Goal: Task Accomplishment & Management: Use online tool/utility

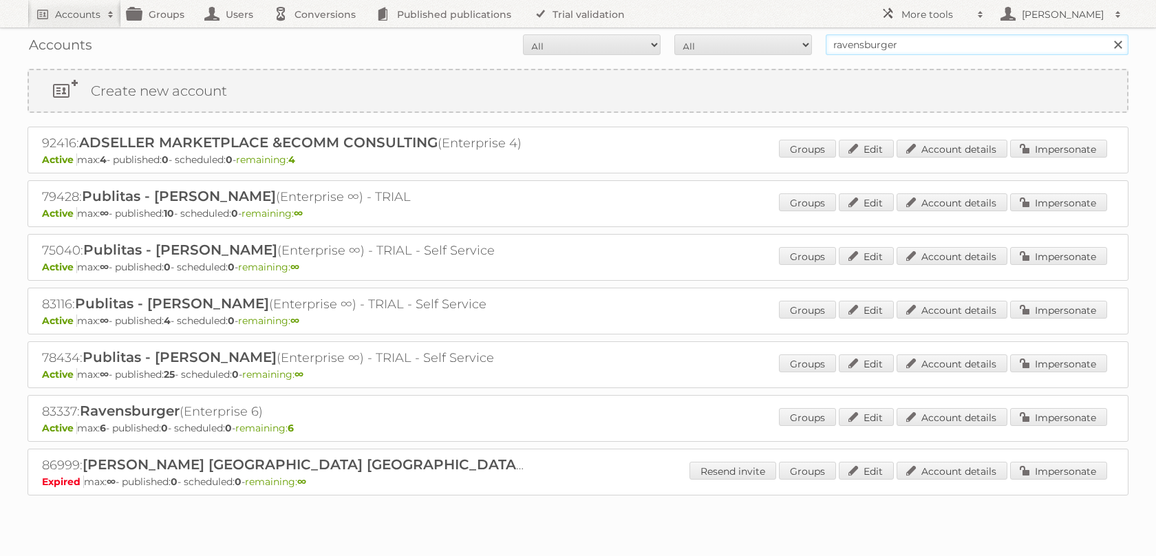
click at [877, 43] on input "ravensburger" at bounding box center [977, 44] width 303 height 21
click at [1107, 34] on input "Search" at bounding box center [1117, 44] width 21 height 21
type input "tfg}"
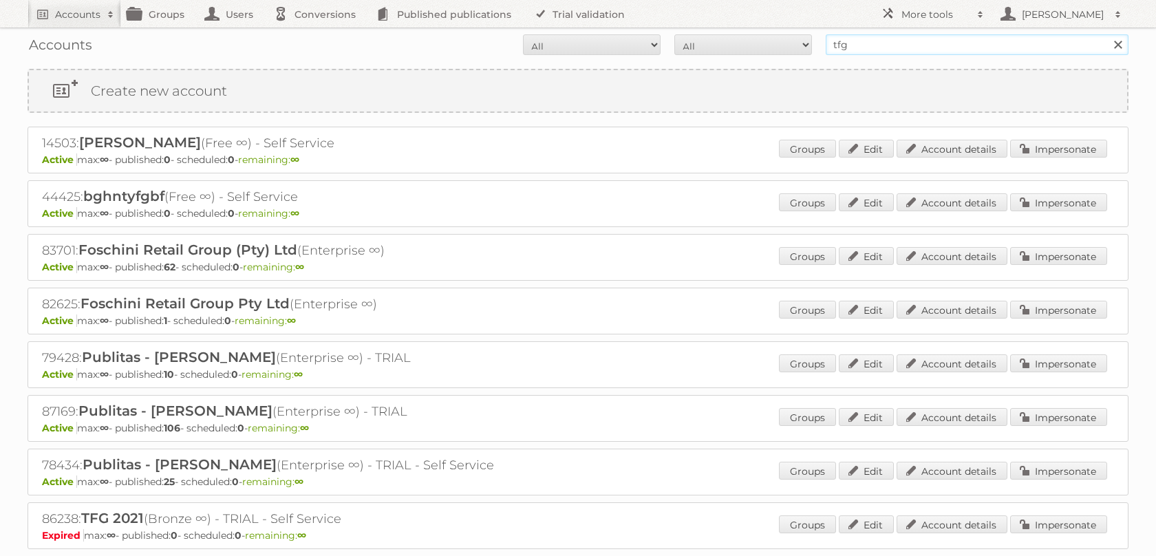
click at [939, 51] on input "tfg" at bounding box center [977, 44] width 303 height 21
click at [736, 227] on div "44425: bghntyfgbf (Free ∞) - Self Service Active max: ∞ - published: 0 - schedu…" at bounding box center [578, 203] width 1101 height 47
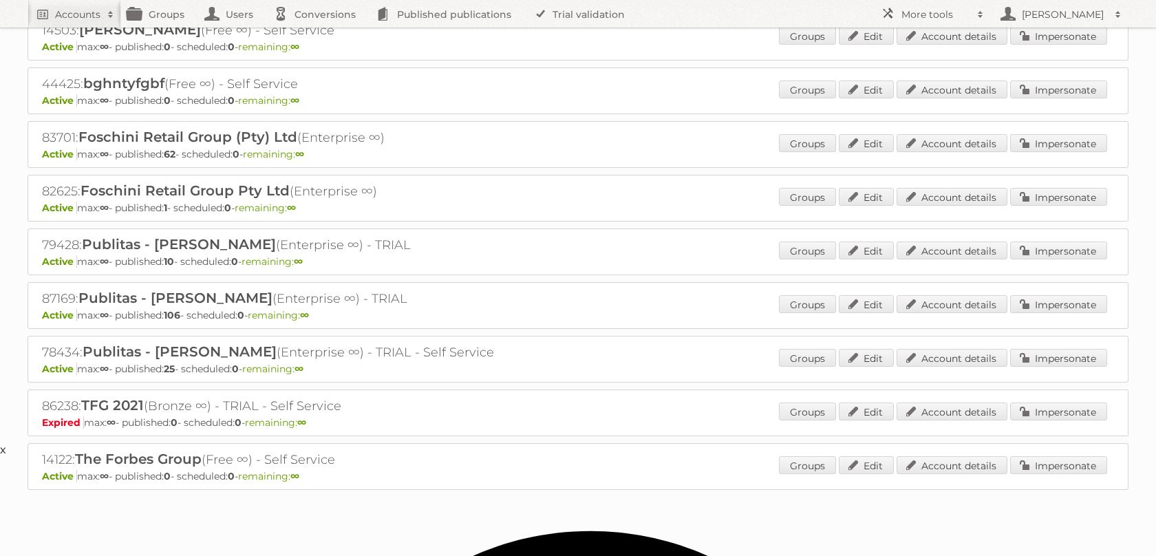
scroll to position [193, 0]
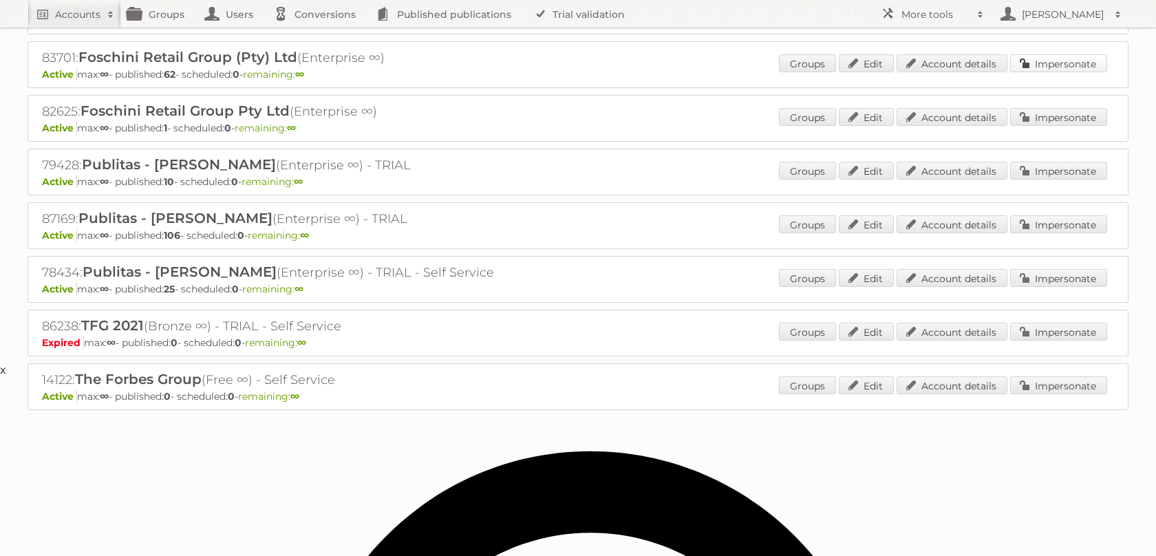
click at [1044, 72] on link "Impersonate" at bounding box center [1058, 63] width 97 height 18
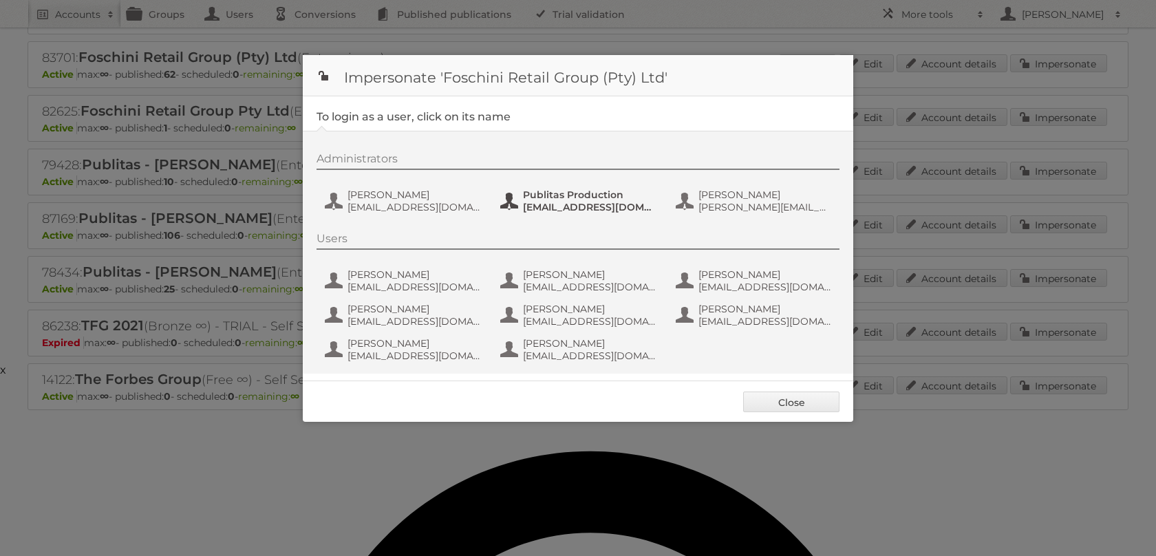
click at [548, 215] on button "Publitas Production fs+tfgmedia@publitas.com" at bounding box center [580, 201] width 162 height 28
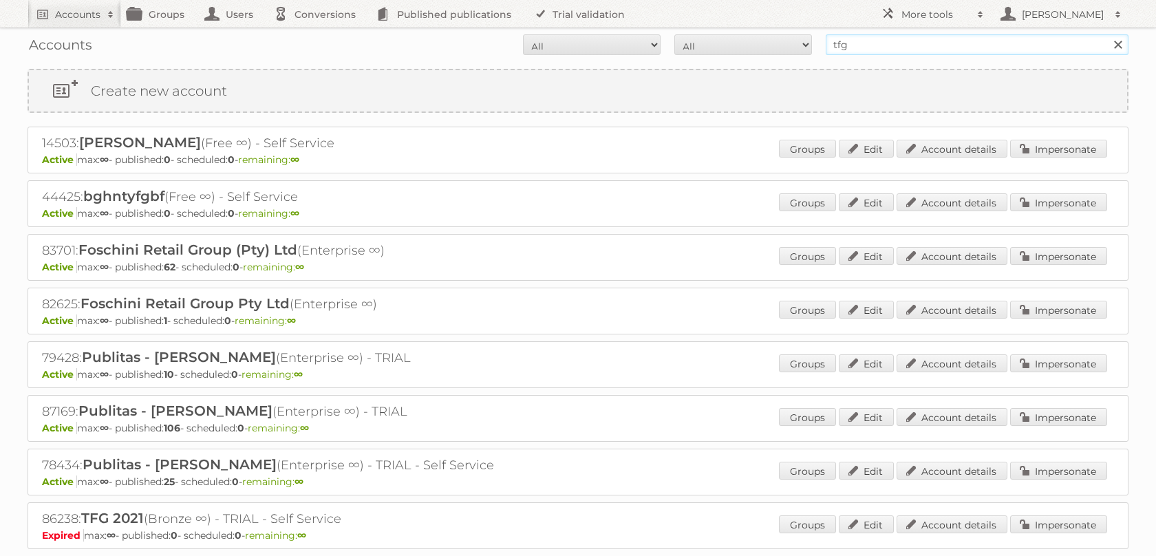
click at [872, 43] on input "tfg" at bounding box center [977, 44] width 303 height 21
type input "disney"
click at [1107, 34] on input "Search" at bounding box center [1117, 44] width 21 height 21
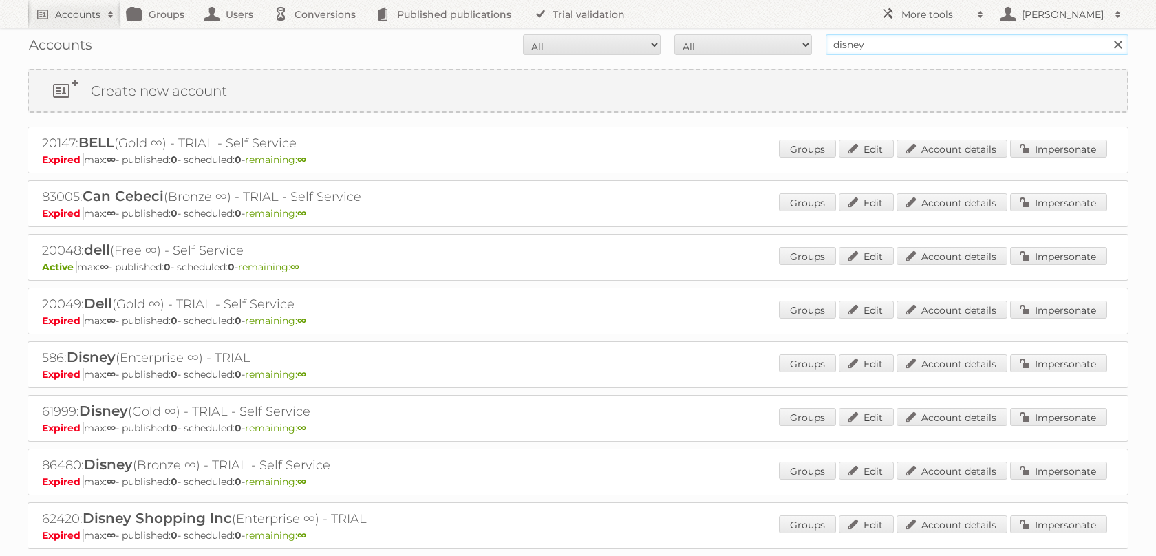
click at [871, 47] on input "disney" at bounding box center [977, 44] width 303 height 21
type input "the walt disney"
click at [1107, 34] on input "Search" at bounding box center [1117, 44] width 21 height 21
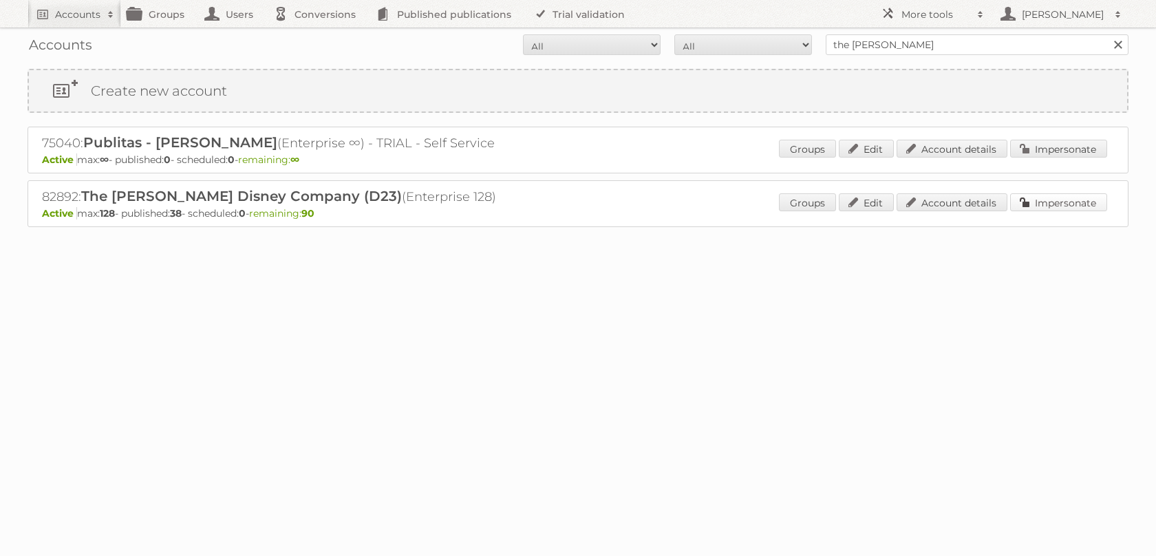
click at [1066, 211] on link "Impersonate" at bounding box center [1058, 202] width 97 height 18
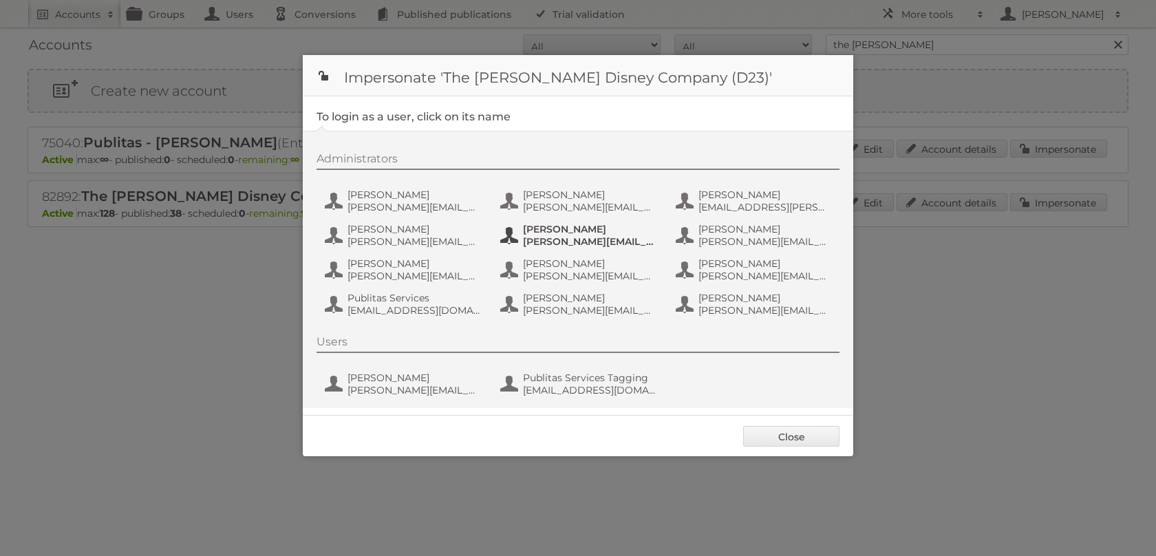
click at [539, 235] on span "[PERSON_NAME]" at bounding box center [590, 229] width 134 height 12
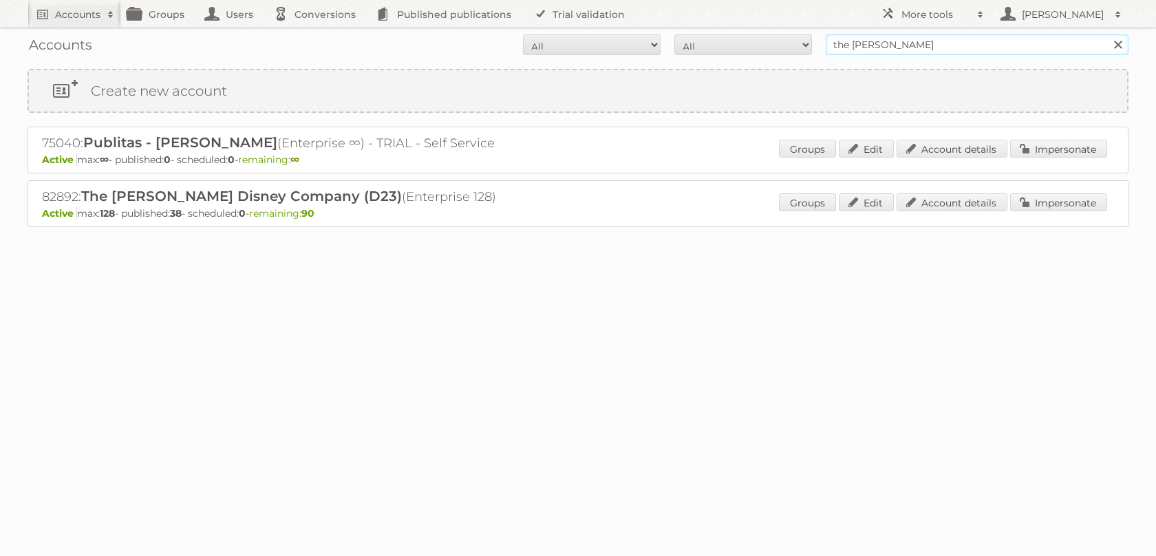
click at [912, 44] on input "the [PERSON_NAME]" at bounding box center [977, 44] width 303 height 21
type input "ravensburger MX"
click at [1107, 34] on input "Search" at bounding box center [1117, 44] width 21 height 21
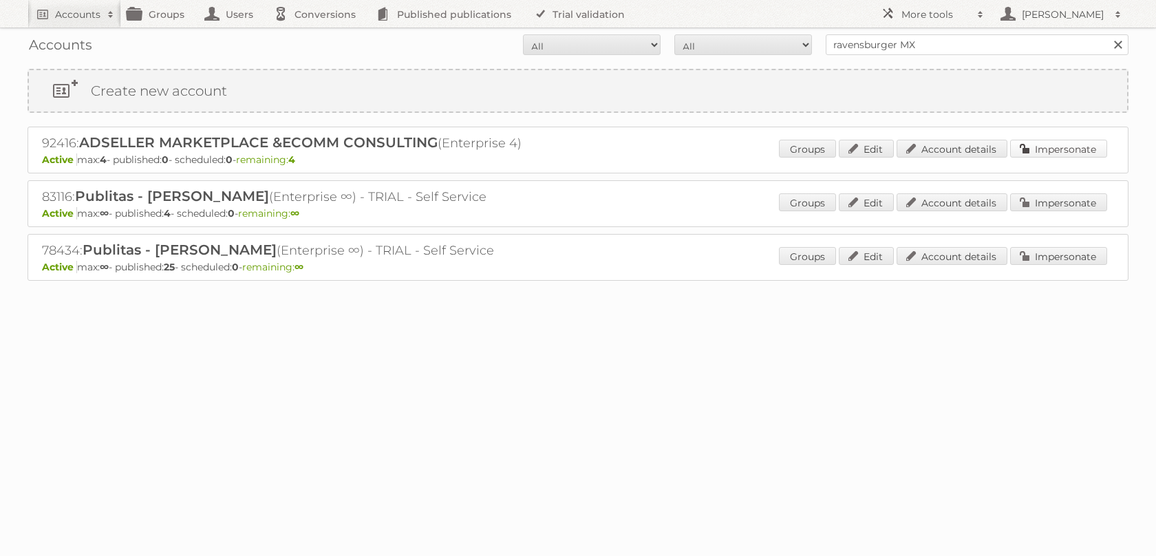
click at [1057, 145] on link "Impersonate" at bounding box center [1058, 149] width 97 height 18
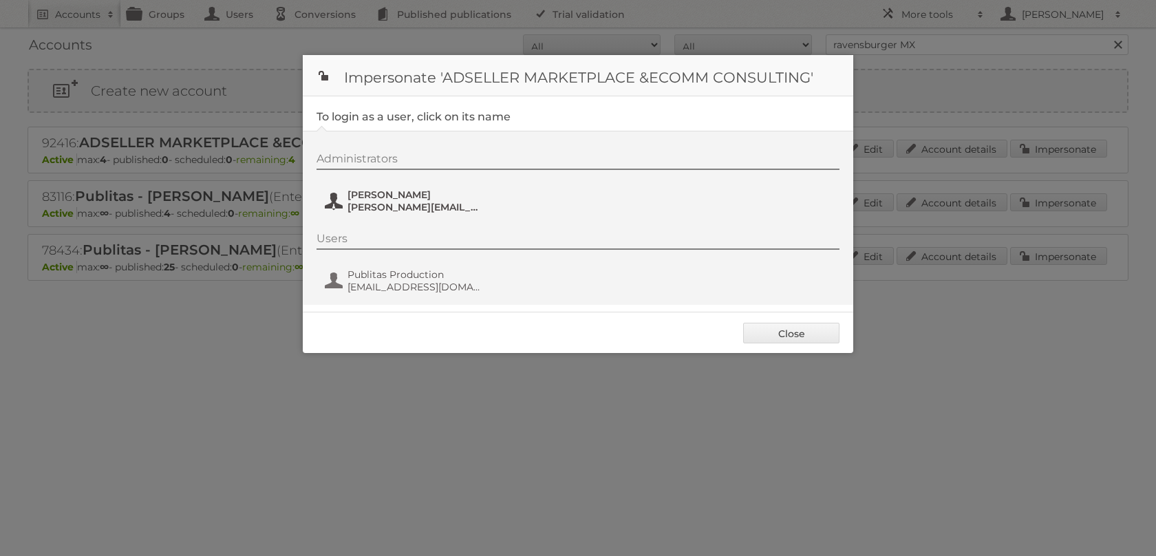
click at [389, 203] on span "rocio.ochoa@ravensburger.com" at bounding box center [415, 207] width 134 height 12
